Goal: Transaction & Acquisition: Purchase product/service

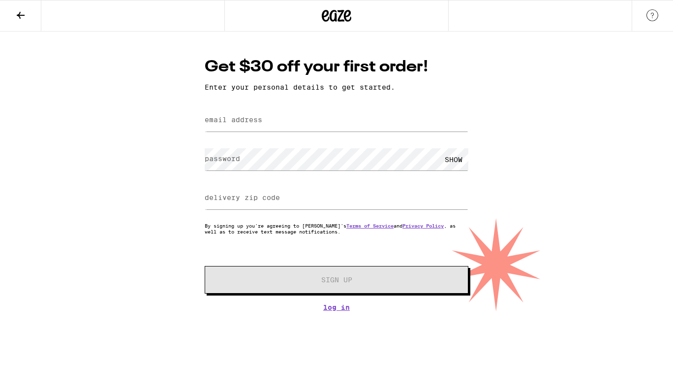
click at [262, 122] on label "email address" at bounding box center [234, 120] width 58 height 8
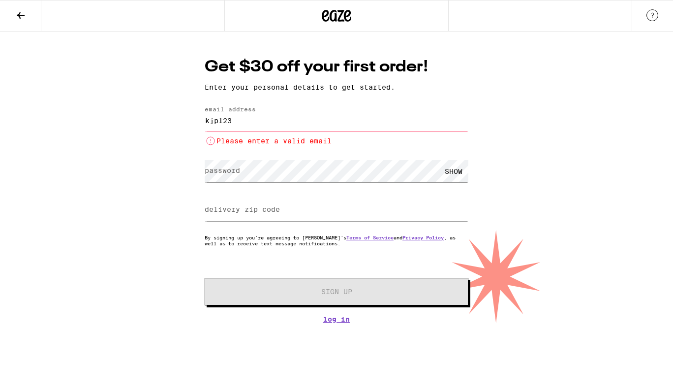
type input "KJP123@aol.com"
type input "92008"
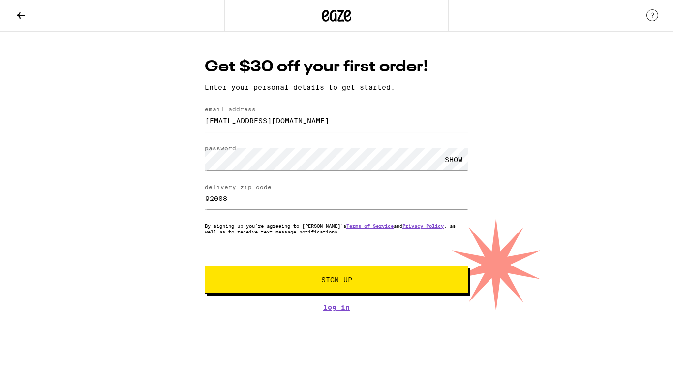
click at [352, 290] on button "Sign Up" at bounding box center [337, 280] width 264 height 28
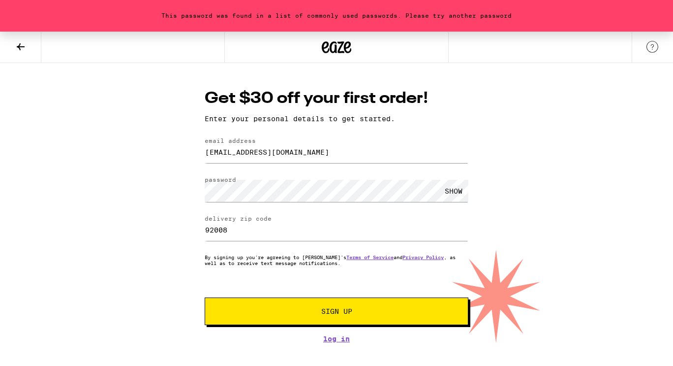
click at [325, 308] on button "Sign Up" at bounding box center [337, 311] width 264 height 28
click at [455, 196] on div "SHOW" at bounding box center [454, 191] width 30 height 22
click at [455, 196] on div "HIDE" at bounding box center [454, 191] width 30 height 22
click at [405, 319] on button "Sign Up" at bounding box center [337, 311] width 264 height 28
click at [198, 184] on div "Get $30 off your first order! Enter your personal details to get started. email…" at bounding box center [336, 215] width 283 height 255
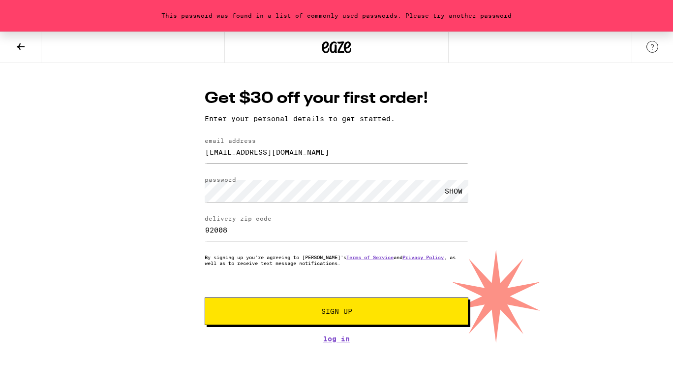
click at [326, 310] on span "Sign Up" at bounding box center [336, 311] width 31 height 7
click at [184, 187] on div "This password was found in a list of commonly used passwords. Please try anothe…" at bounding box center [336, 186] width 673 height 311
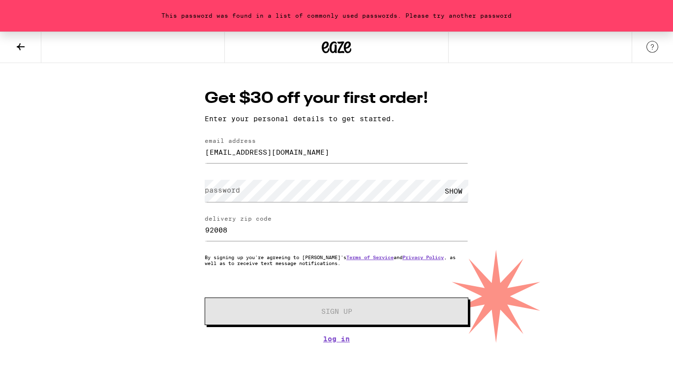
click at [184, 187] on div "This password was found in a list of commonly used passwords. Please try anothe…" at bounding box center [336, 186] width 673 height 311
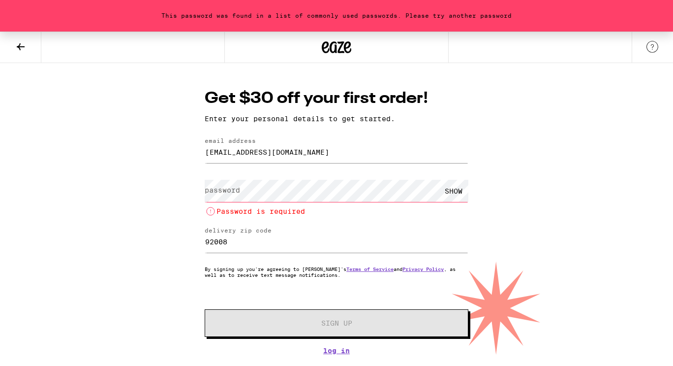
click at [212, 188] on label "password" at bounding box center [222, 190] width 35 height 8
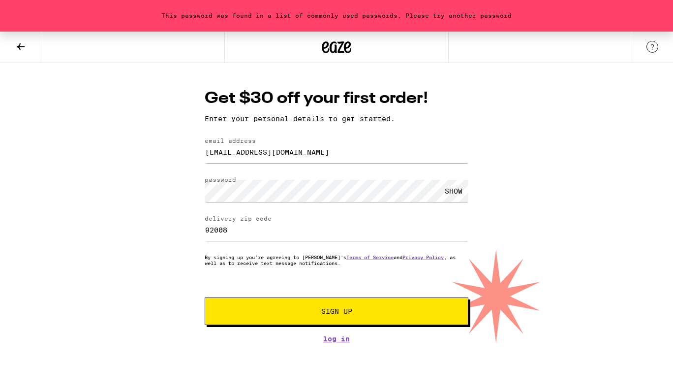
click at [455, 186] on div "SHOW" at bounding box center [454, 191] width 30 height 22
click at [455, 190] on div "HIDE" at bounding box center [454, 191] width 30 height 22
click at [385, 319] on button "Sign Up" at bounding box center [337, 311] width 264 height 28
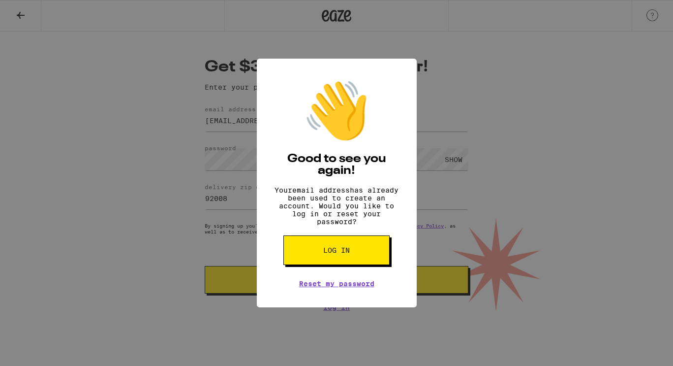
click at [363, 263] on button "Log in" at bounding box center [336, 250] width 106 height 30
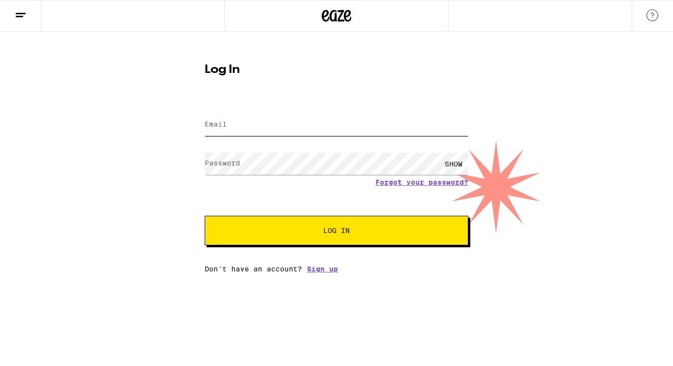
type input "KJP123@aol.com"
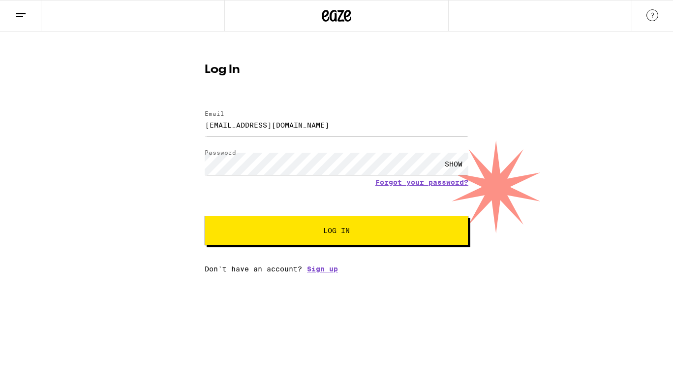
click at [310, 237] on button "Log In" at bounding box center [337, 231] width 264 height 30
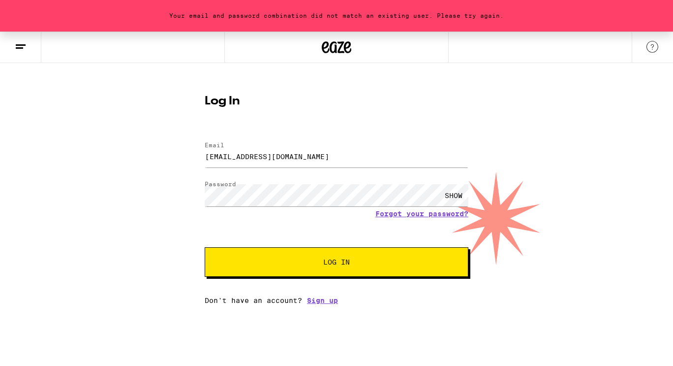
click at [455, 195] on div "SHOW" at bounding box center [454, 195] width 30 height 22
click at [455, 195] on div "HIDE" at bounding box center [454, 195] width 30 height 22
click at [381, 264] on span "Log In" at bounding box center [337, 261] width 184 height 7
click at [452, 193] on div "SHOW" at bounding box center [454, 195] width 30 height 22
click at [452, 193] on div "HIDE" at bounding box center [454, 195] width 30 height 22
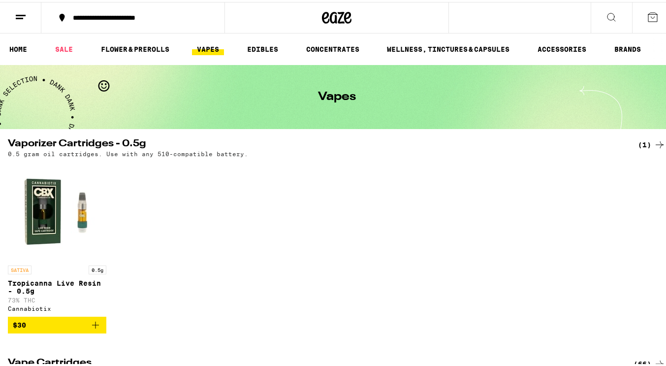
click at [643, 22] on button at bounding box center [652, 15] width 41 height 31
